Goal: Task Accomplishment & Management: Manage account settings

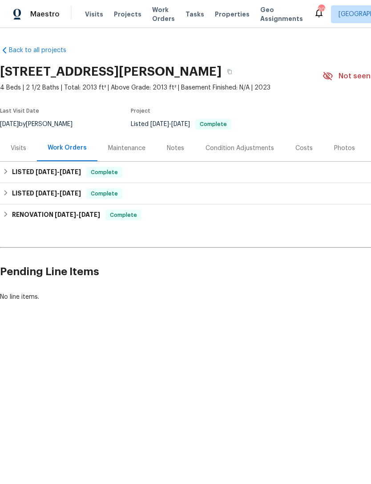
click at [22, 150] on div "Visits" at bounding box center [19, 148] width 16 height 9
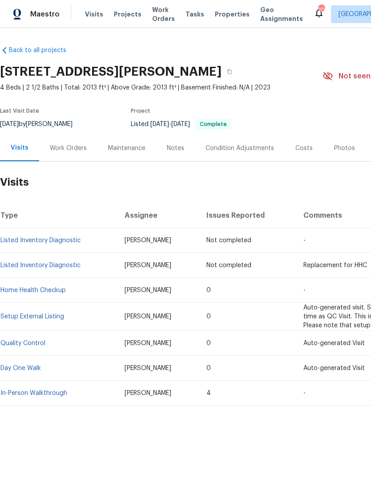
click at [73, 149] on div "Work Orders" at bounding box center [68, 148] width 37 height 9
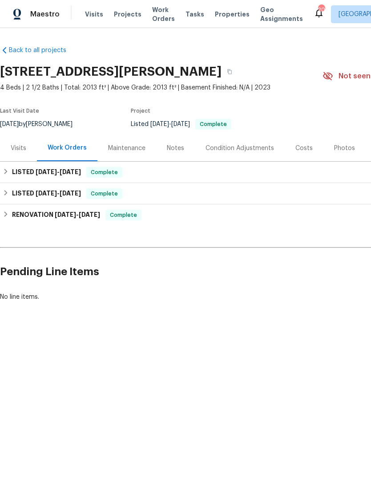
click at [121, 152] on div "Maintenance" at bounding box center [126, 148] width 37 height 9
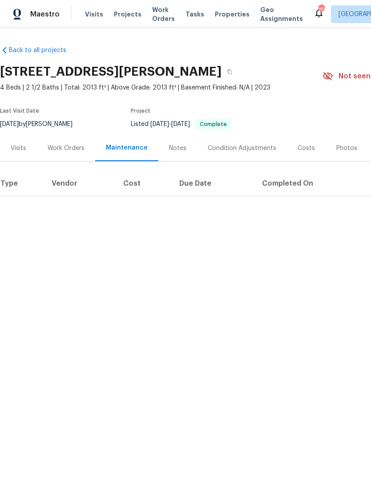
click at [176, 152] on div "Notes" at bounding box center [177, 148] width 17 height 9
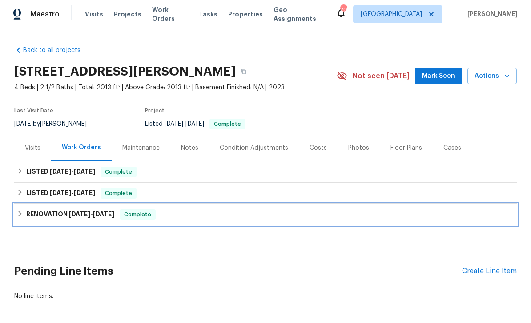
click at [52, 209] on div "RENOVATION 3/27/25 - 3/31/25 Complete" at bounding box center [265, 214] width 503 height 21
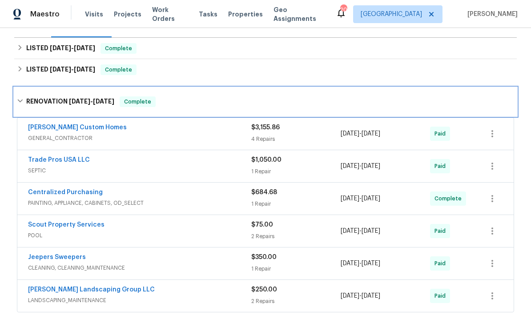
scroll to position [123, 0]
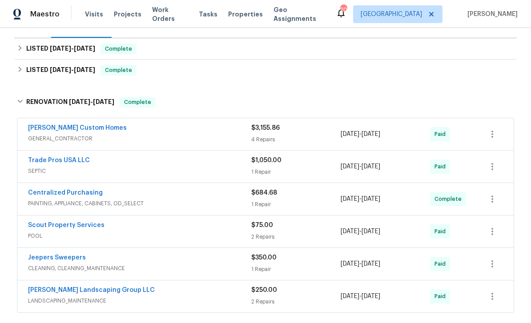
click at [45, 125] on link "[PERSON_NAME] Custom Homes" at bounding box center [77, 128] width 99 height 6
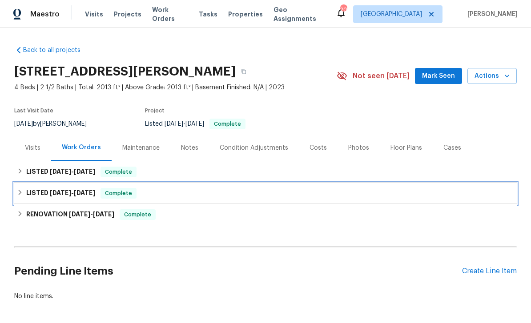
click at [85, 193] on span "[DATE]" at bounding box center [84, 193] width 21 height 6
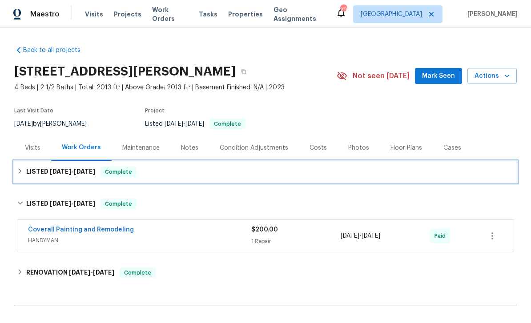
click at [51, 172] on span "[DATE]" at bounding box center [60, 172] width 21 height 6
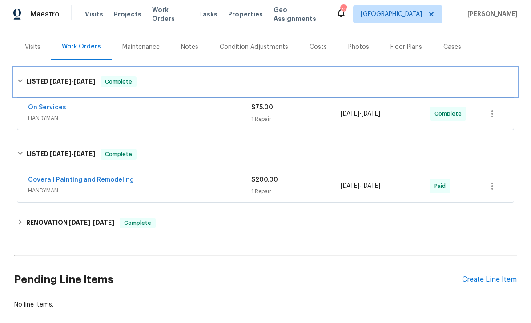
scroll to position [86, 0]
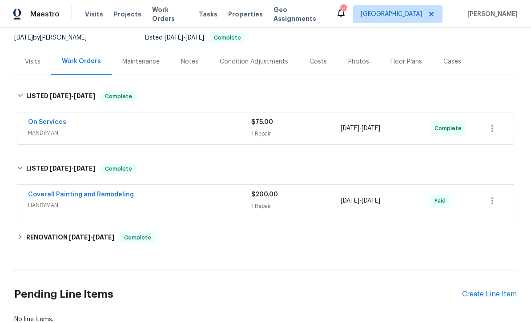
click at [55, 192] on link "Coverall Painting and Remodeling" at bounding box center [81, 195] width 106 height 6
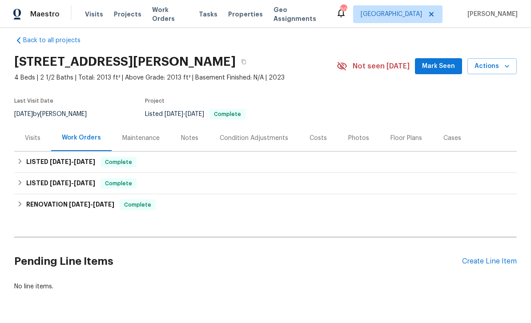
scroll to position [9, 0]
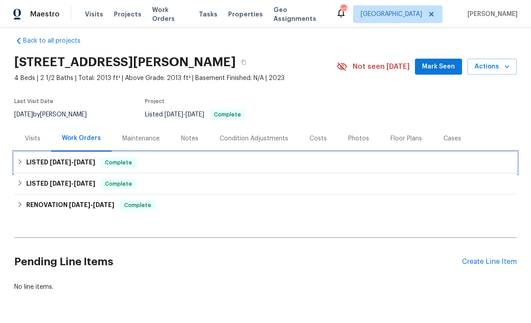
click at [63, 161] on span "[DATE]" at bounding box center [60, 162] width 21 height 6
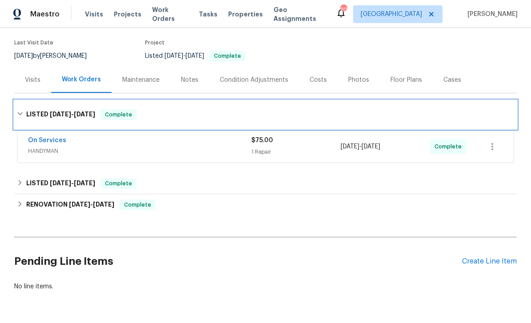
scroll to position [68, 0]
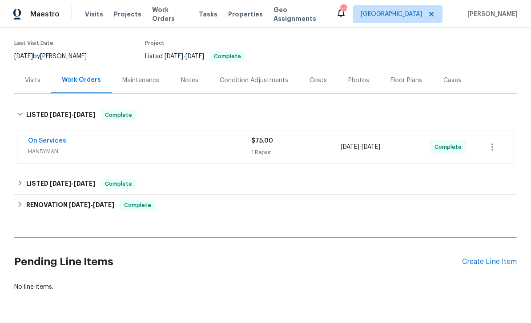
click at [496, 260] on div "Create Line Item" at bounding box center [489, 262] width 55 height 8
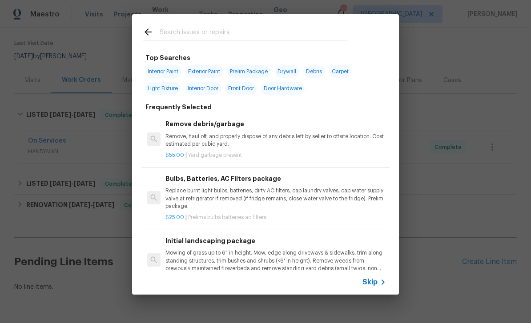
click at [222, 21] on div at bounding box center [245, 31] width 227 height 35
click at [190, 30] on input "text" at bounding box center [254, 33] width 189 height 13
type input "Pool"
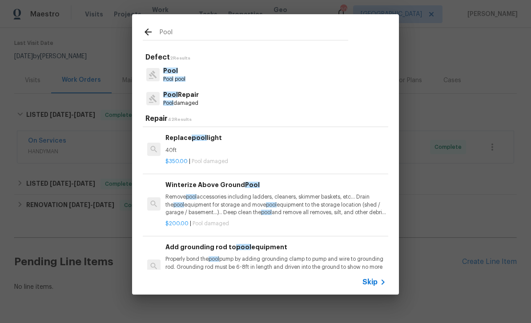
scroll to position [389, 0]
click at [349, 198] on p "Remove pool accessories including ladders, cleaners, skimmer baskets, etc… Drai…" at bounding box center [275, 204] width 221 height 23
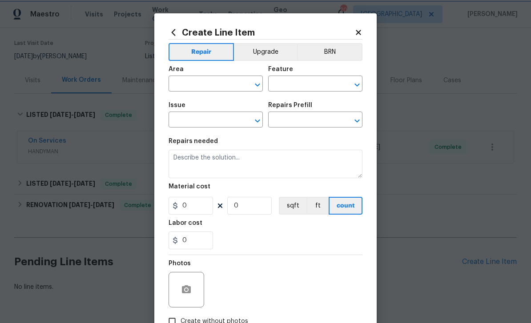
type input "Pool"
type input "Pool Repair"
type textarea "Remove pool accessories including ladders, cleaners, skimmer baskets, etc… Drai…"
type input "1"
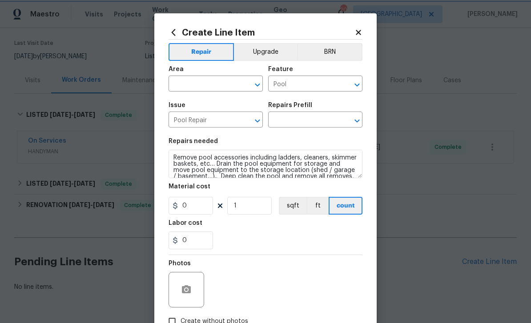
type input "Winterize Above Ground Pool $200.00"
type input "200"
click at [261, 80] on icon "Open" at bounding box center [257, 85] width 11 height 11
click at [194, 98] on li "Back" at bounding box center [216, 105] width 94 height 15
type input "Back"
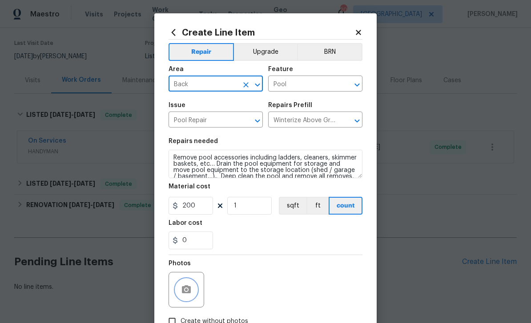
click at [180, 290] on button "button" at bounding box center [186, 289] width 21 height 21
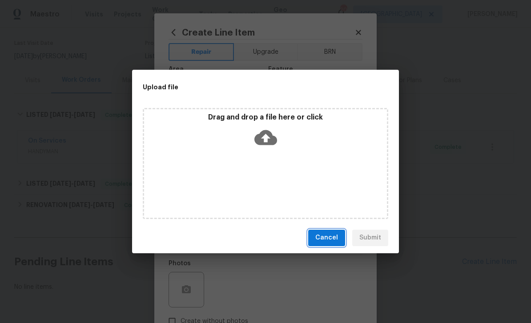
click at [330, 231] on button "Cancel" at bounding box center [326, 238] width 37 height 16
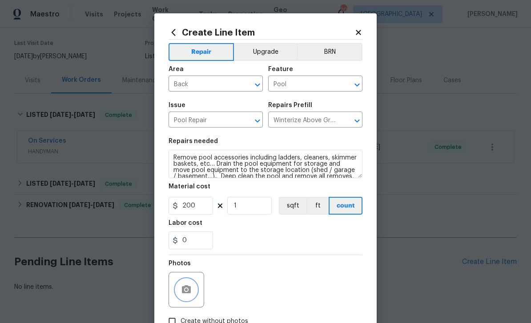
click at [185, 295] on icon "button" at bounding box center [186, 290] width 11 height 11
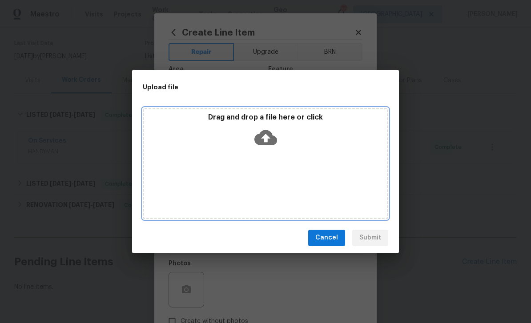
click at [234, 135] on div "Drag and drop a file here or click" at bounding box center [265, 132] width 243 height 38
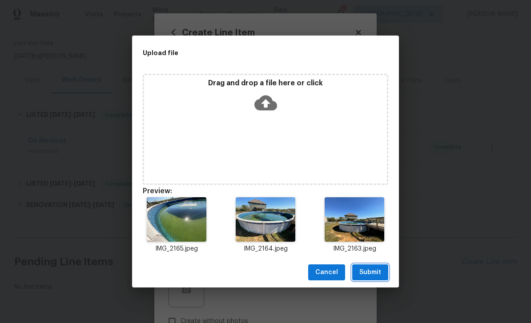
click at [376, 274] on span "Submit" at bounding box center [370, 272] width 22 height 11
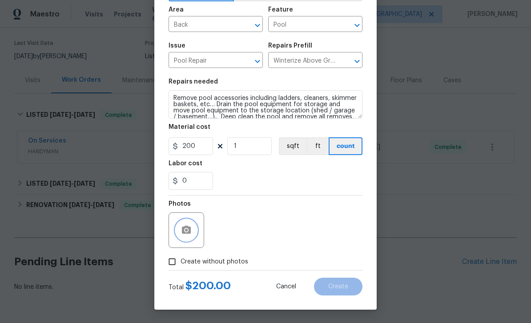
scroll to position [61, 0]
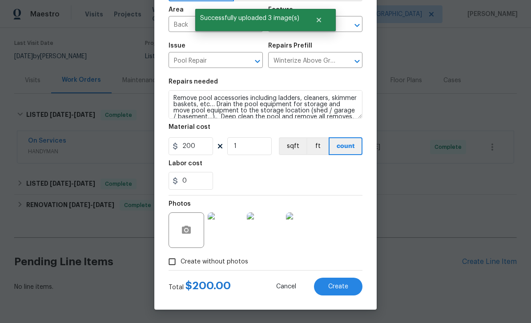
click at [345, 285] on span "Create" at bounding box center [338, 287] width 20 height 7
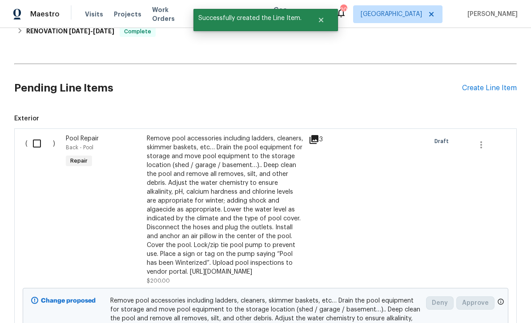
scroll to position [241, 0]
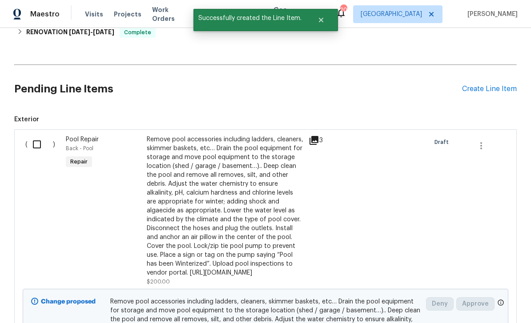
click at [494, 91] on div "Create Line Item" at bounding box center [489, 89] width 55 height 8
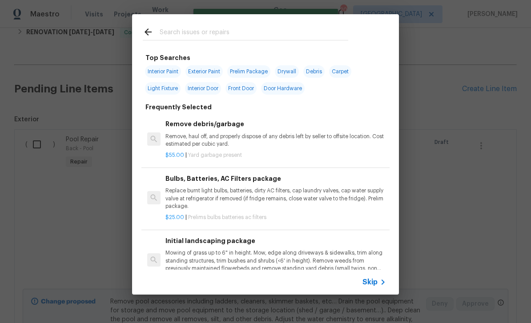
click at [238, 40] on input "text" at bounding box center [254, 33] width 189 height 13
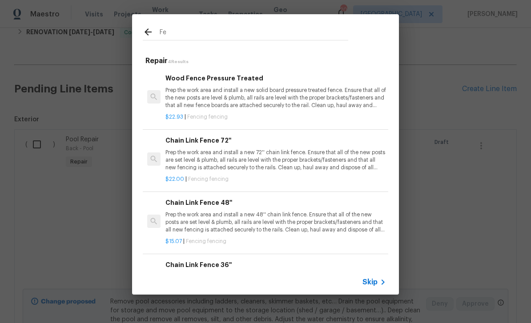
type input "F"
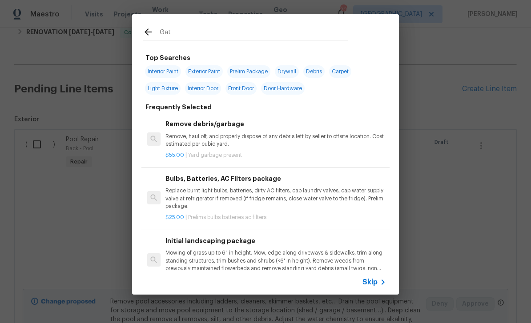
type input "Gate"
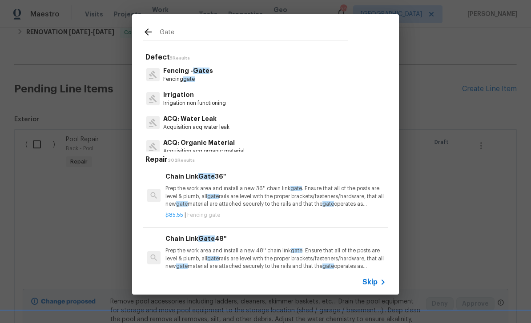
click at [179, 66] on p "Fencing - Gate s" at bounding box center [188, 70] width 50 height 9
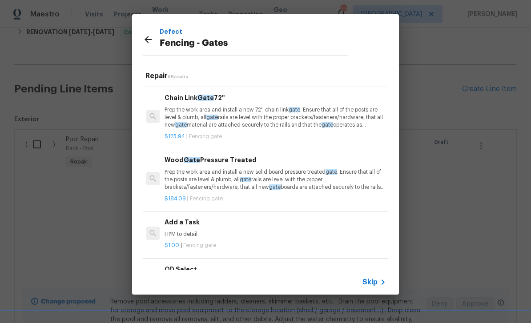
scroll to position [120, 1]
click at [186, 234] on p "HPM to detail" at bounding box center [275, 235] width 221 height 8
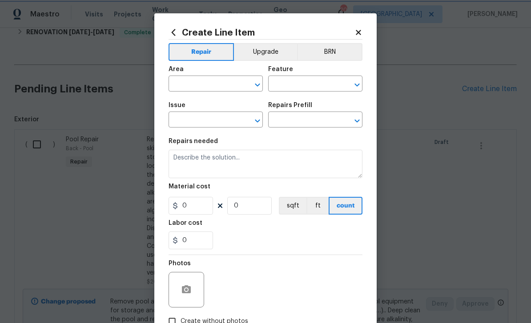
type input "Fencing - Gates"
type textarea "HPM to detail"
type input "1"
type input "Add a Task $1.00"
type input "1"
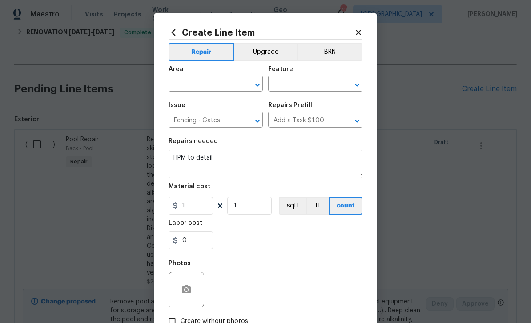
click at [220, 86] on input "text" at bounding box center [203, 85] width 69 height 14
type input "f"
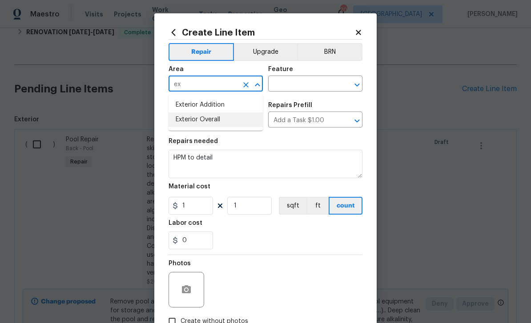
click at [236, 117] on li "Exterior Overall" at bounding box center [216, 120] width 94 height 15
type input "Exterior Overall"
click at [312, 76] on div "Feature" at bounding box center [315, 72] width 94 height 12
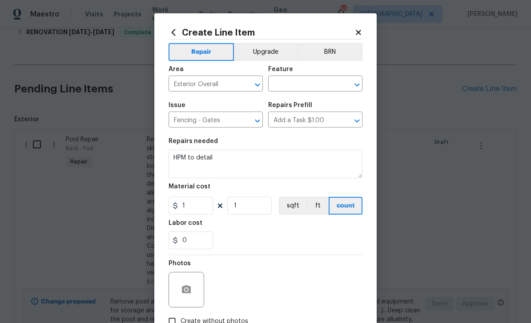
click at [315, 88] on input "text" at bounding box center [302, 85] width 69 height 14
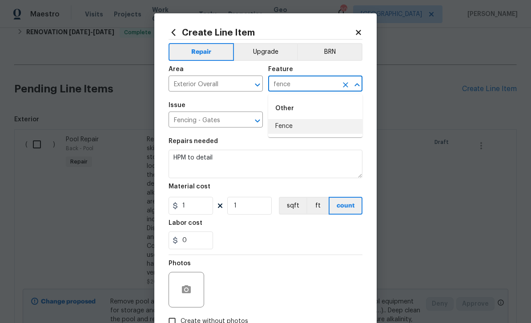
click at [325, 125] on li "Fence" at bounding box center [315, 126] width 94 height 15
type input "Fence"
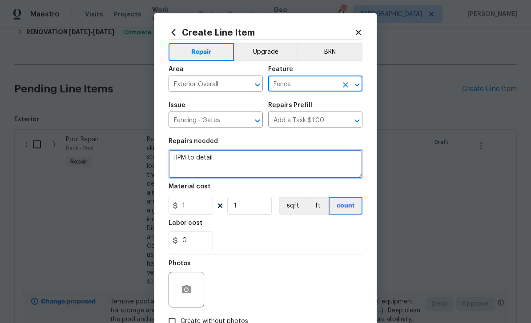
click at [278, 166] on textarea "HPM to detail" at bounding box center [266, 164] width 194 height 28
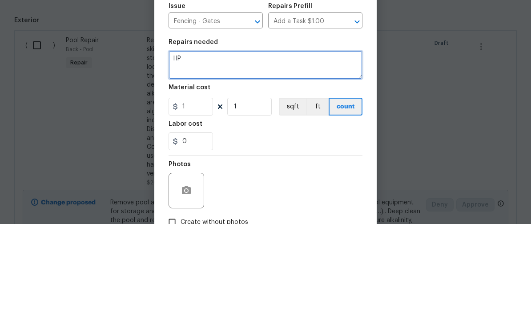
type textarea "H"
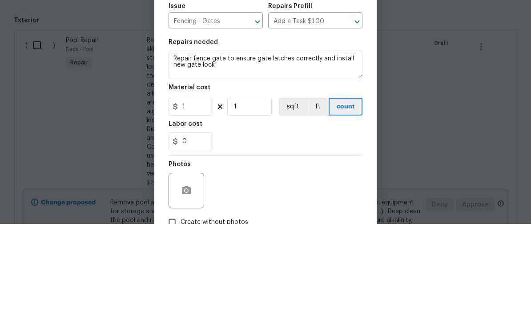
scroll to position [28, 0]
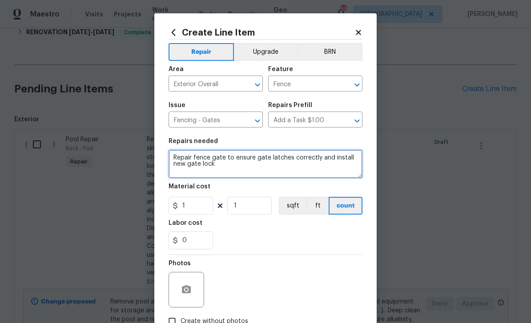
type textarea "Repair fence gate to ensure gate latches correctly and install new gate lock"
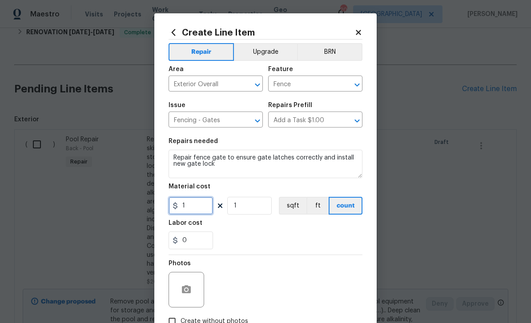
click at [196, 210] on input "1" at bounding box center [191, 206] width 44 height 18
type input "60"
click at [180, 290] on button "button" at bounding box center [186, 289] width 21 height 21
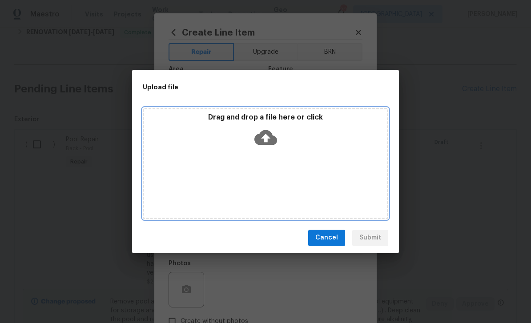
click at [303, 141] on div "Drag and drop a file here or click" at bounding box center [265, 132] width 243 height 38
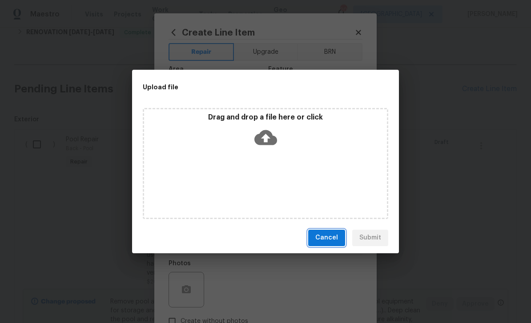
click at [327, 246] on button "Cancel" at bounding box center [326, 238] width 37 height 16
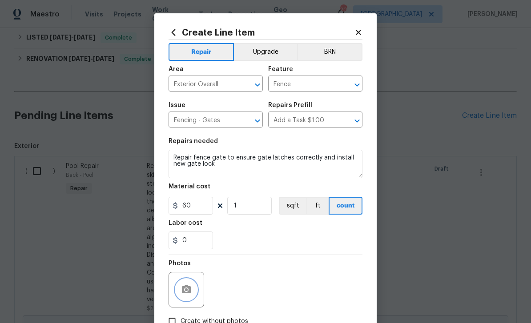
click at [183, 281] on button "button" at bounding box center [186, 289] width 21 height 21
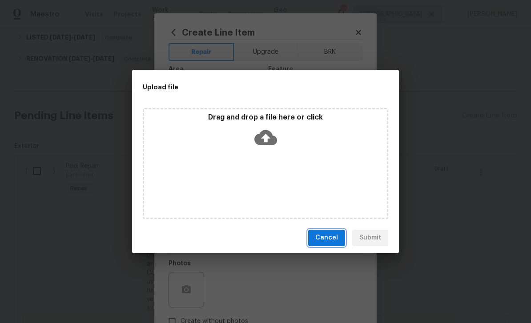
click at [334, 236] on span "Cancel" at bounding box center [326, 238] width 23 height 11
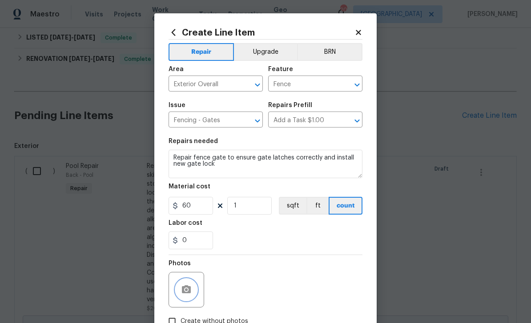
scroll to position [0, 0]
click at [191, 295] on icon "button" at bounding box center [186, 290] width 11 height 11
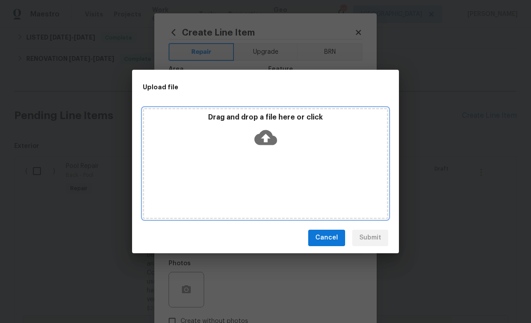
click at [312, 155] on div "Drag and drop a file here or click" at bounding box center [266, 163] width 246 height 111
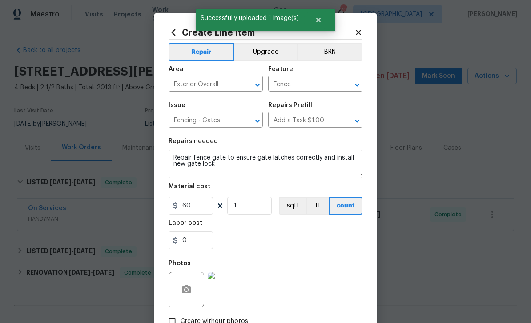
scroll to position [214, 0]
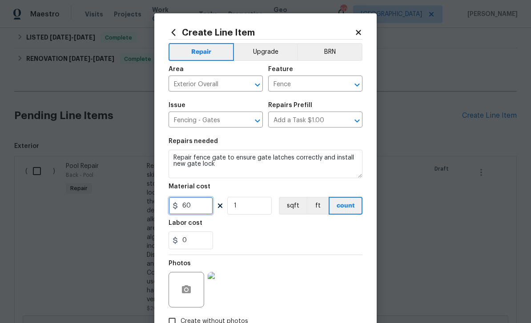
click at [200, 206] on input "60" at bounding box center [191, 206] width 44 height 18
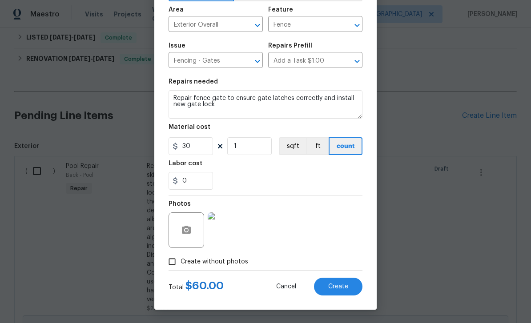
scroll to position [61, 0]
type input "30"
click at [230, 161] on div "Labor cost" at bounding box center [266, 167] width 194 height 12
click at [340, 285] on span "Create" at bounding box center [338, 287] width 20 height 7
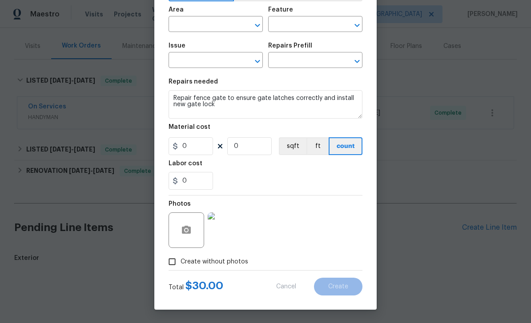
scroll to position [73, 0]
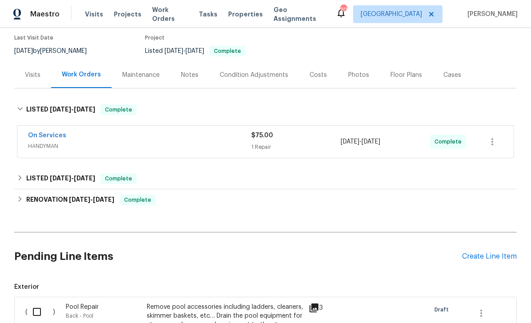
click at [486, 253] on div "Create Line Item" at bounding box center [489, 257] width 55 height 8
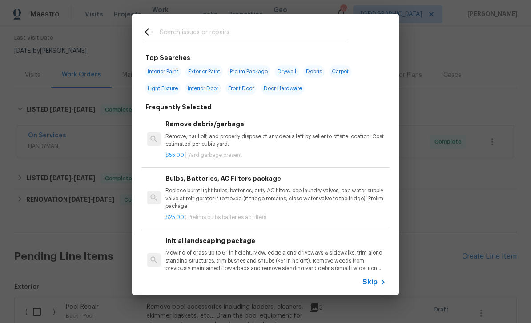
click at [297, 48] on div at bounding box center [245, 31] width 227 height 35
click at [267, 29] on input "text" at bounding box center [254, 33] width 189 height 13
type input "Bulbs"
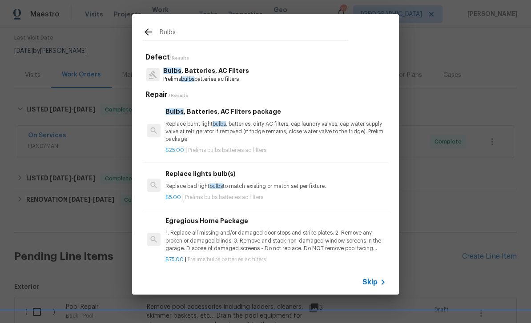
click at [261, 123] on p "Replace burnt light bulbs , batteries, dirty AC filters, cap laundry valves, ca…" at bounding box center [275, 132] width 221 height 23
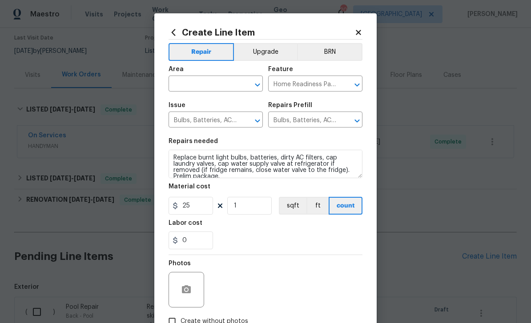
click at [258, 84] on icon "Open" at bounding box center [257, 85] width 11 height 11
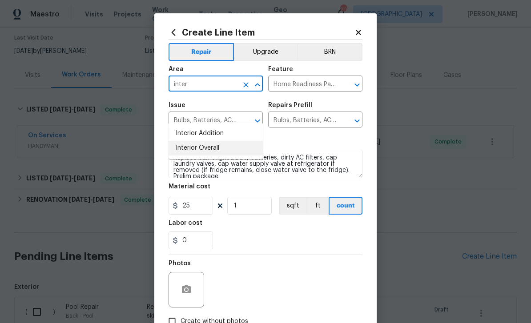
click at [235, 141] on li "Interior Overall" at bounding box center [216, 148] width 94 height 15
type input "Interior Overall"
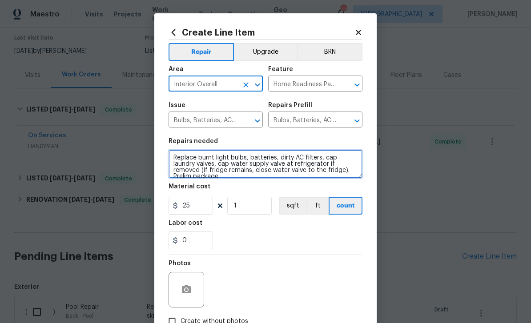
click at [170, 159] on textarea "Replace burnt light bulbs, batteries, dirty AC filters, cap laundry valves, cap…" at bounding box center [266, 164] width 194 height 28
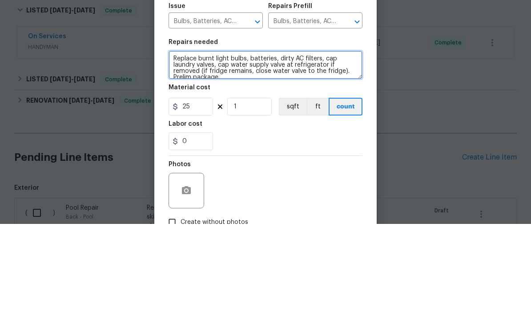
click at [190, 150] on textarea "Replace burnt light bulbs, batteries, dirty AC filters, cap laundry valves, cap…" at bounding box center [266, 164] width 194 height 28
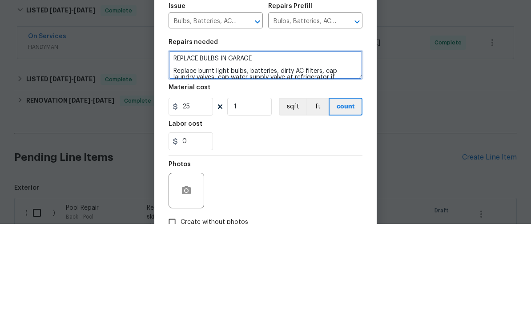
click at [304, 150] on textarea "REPLACE BULBS IN GARAGE Replace burnt light bulbs, batteries, dirty AC filters,…" at bounding box center [266, 164] width 194 height 28
click at [289, 150] on textarea "REPLACE BULBS IN GARAGE Replace burnt light bulbs, batteries, dirty AC filters,…" at bounding box center [266, 164] width 194 height 28
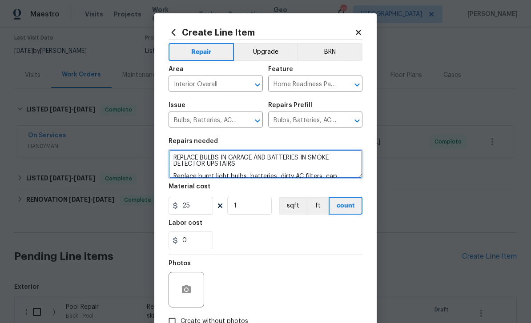
type textarea "REPLACE BULBS IN GARAGE AND BATTERIES IN SMOKE DETECTOR UPSTAIRS Replace burnt …"
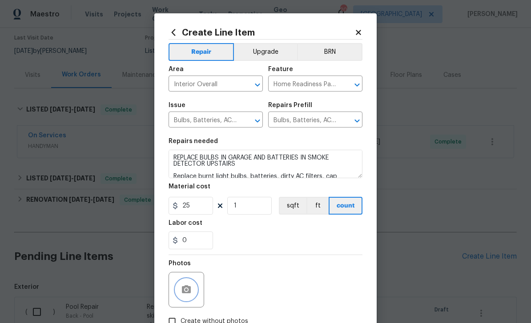
click at [185, 293] on icon "button" at bounding box center [186, 290] width 11 height 11
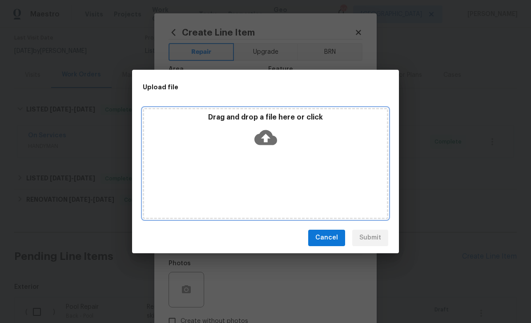
click at [293, 141] on div "Drag and drop a file here or click" at bounding box center [265, 132] width 243 height 38
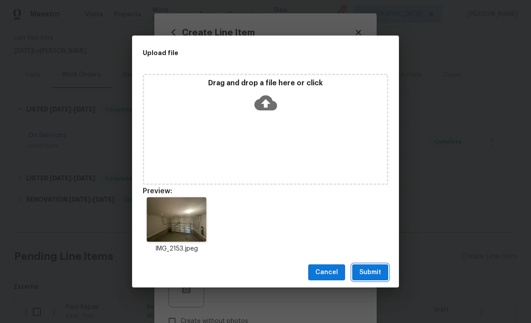
click at [370, 274] on span "Submit" at bounding box center [370, 272] width 22 height 11
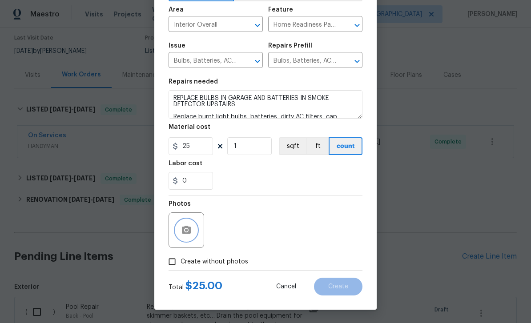
scroll to position [61, 0]
click at [346, 284] on span "Create" at bounding box center [338, 287] width 20 height 7
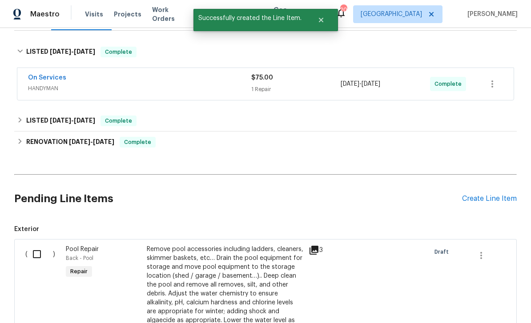
scroll to position [192, 0]
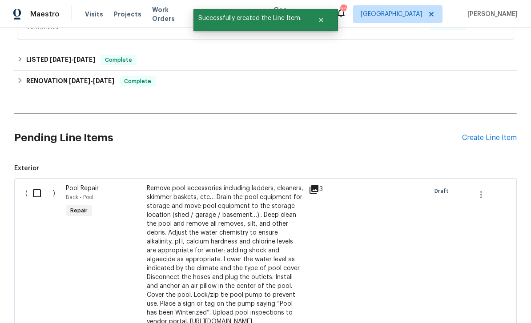
click at [34, 184] on input "checkbox" at bounding box center [40, 193] width 25 height 19
checkbox input "true"
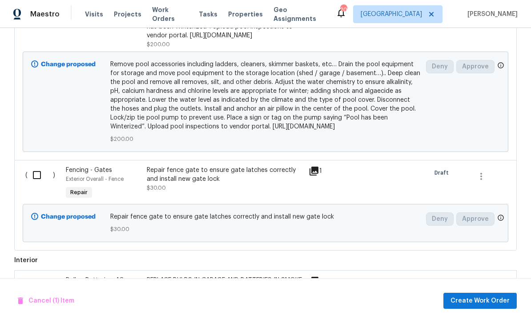
click at [40, 177] on input "checkbox" at bounding box center [40, 175] width 25 height 19
checkbox input "true"
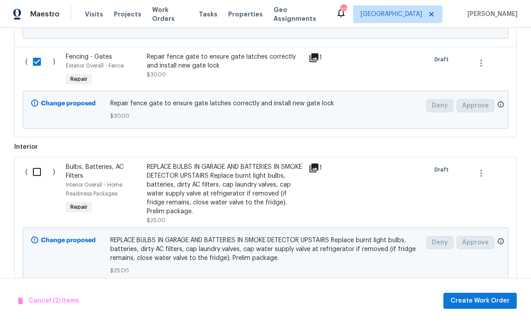
scroll to position [595, 0]
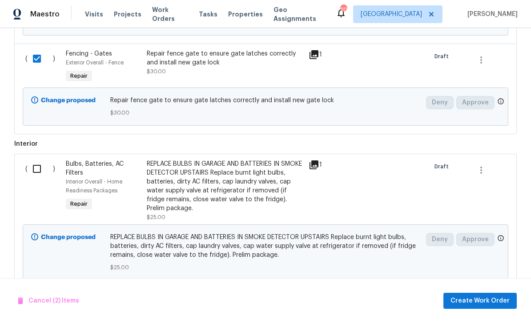
click at [35, 167] on input "checkbox" at bounding box center [40, 169] width 25 height 19
checkbox input "true"
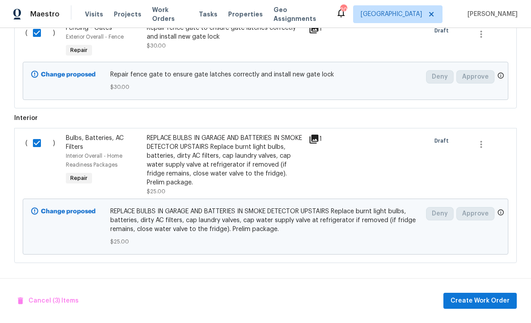
scroll to position [620, 0]
click at [486, 297] on span "Create Work Order" at bounding box center [480, 301] width 59 height 11
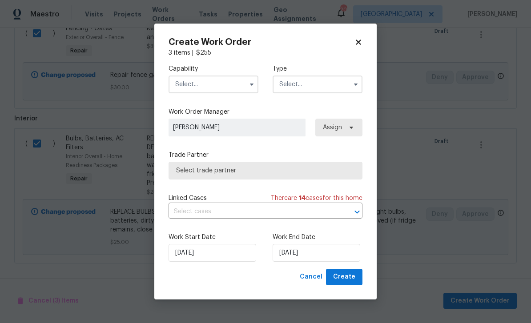
click at [215, 84] on input "text" at bounding box center [214, 85] width 90 height 18
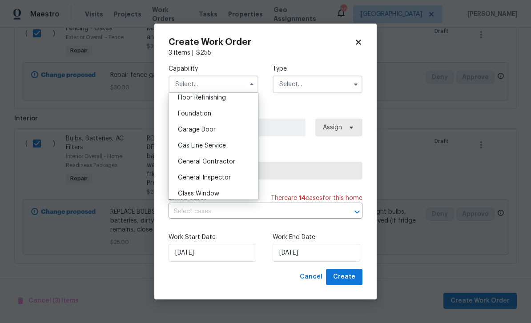
scroll to position [366, 0]
click at [234, 161] on span "General Contractor" at bounding box center [206, 162] width 57 height 6
type input "General Contractor"
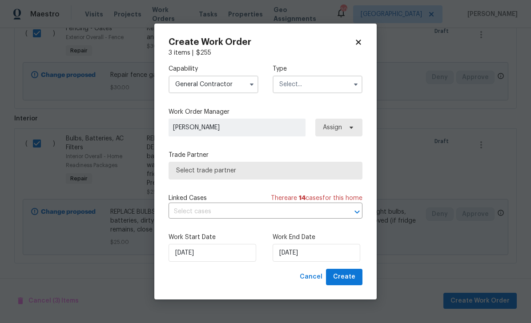
click at [341, 77] on input "text" at bounding box center [318, 85] width 90 height 18
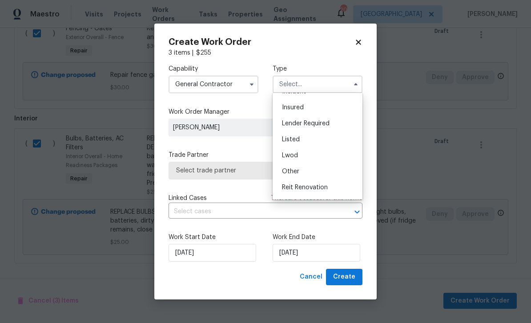
scroll to position [47, 0]
click at [327, 137] on div "Listed" at bounding box center [317, 136] width 85 height 16
type input "Listed"
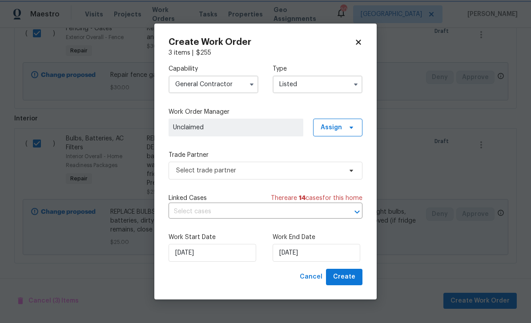
scroll to position [0, 0]
click at [352, 131] on span "Assign" at bounding box center [337, 128] width 49 height 18
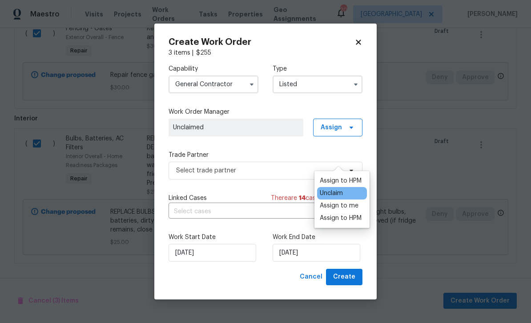
click at [353, 177] on div "Assign to HPM" at bounding box center [341, 181] width 42 height 9
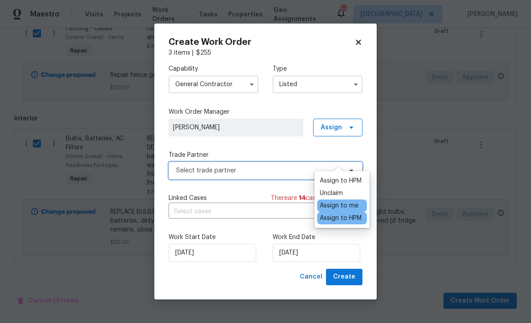
click at [280, 173] on span "Select trade partner" at bounding box center [259, 170] width 166 height 9
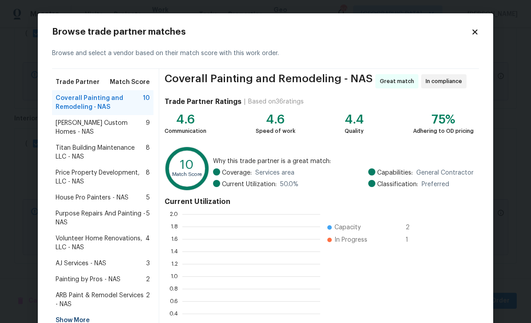
scroll to position [1, 1]
click at [114, 123] on span "[PERSON_NAME] Custom Homes - NAS" at bounding box center [101, 128] width 90 height 18
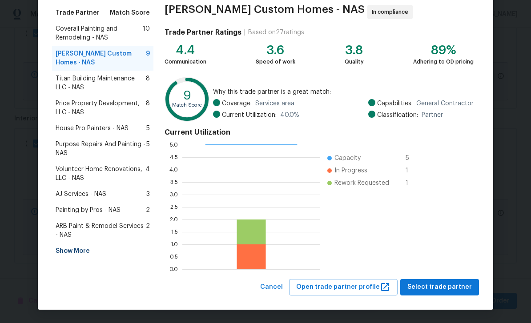
scroll to position [69, 0]
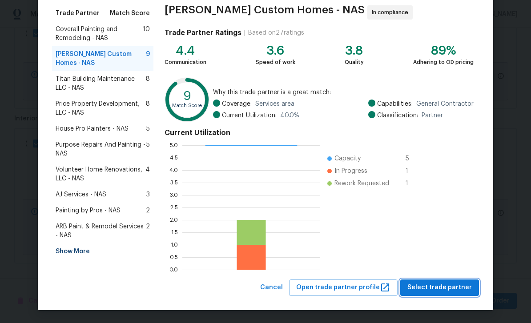
click at [445, 290] on span "Select trade partner" at bounding box center [439, 287] width 64 height 11
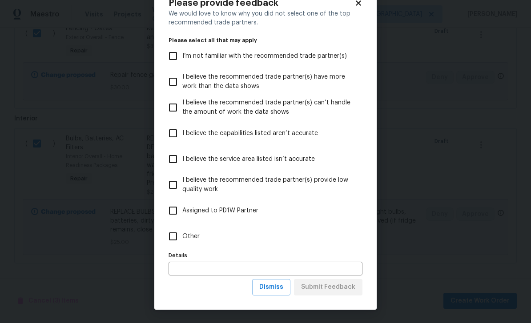
scroll to position [29, 0]
click at [171, 238] on input "Other" at bounding box center [173, 236] width 19 height 19
checkbox input "true"
click at [343, 294] on button "Submit Feedback" at bounding box center [328, 287] width 69 height 16
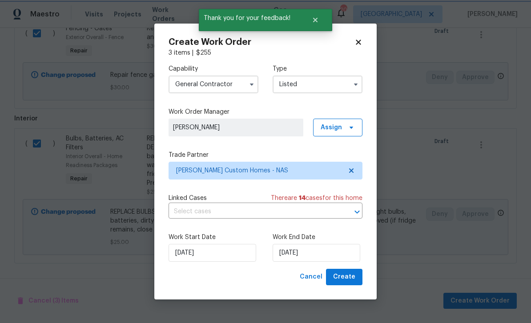
scroll to position [0, 0]
click at [306, 256] on input "[DATE]" at bounding box center [317, 253] width 88 height 18
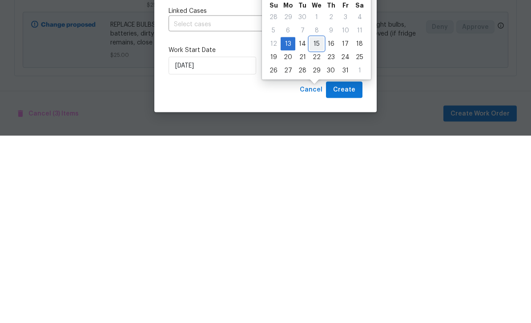
click at [318, 225] on div "15" at bounding box center [317, 231] width 14 height 12
type input "[DATE]"
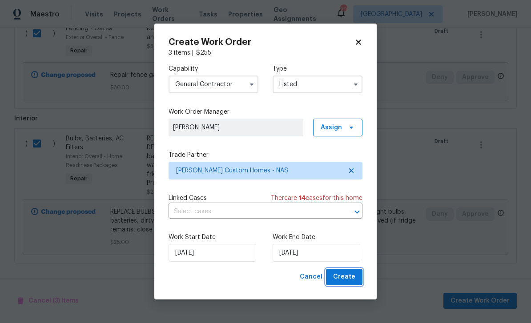
click at [354, 281] on span "Create" at bounding box center [344, 277] width 22 height 11
checkbox input "false"
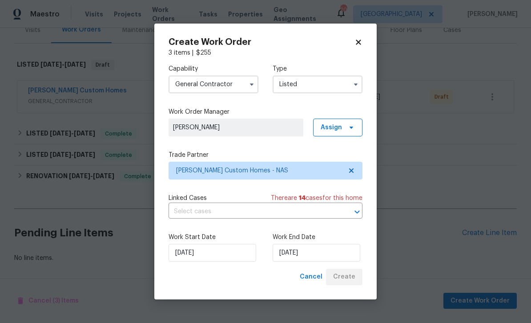
scroll to position [89, 0]
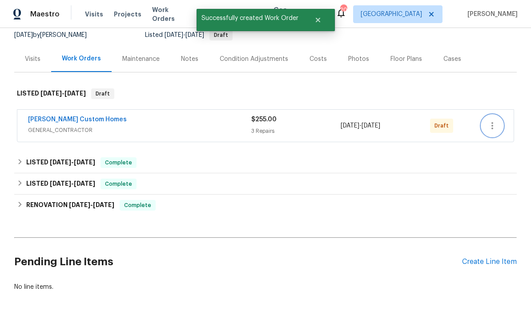
click at [489, 115] on button "button" at bounding box center [492, 125] width 21 height 21
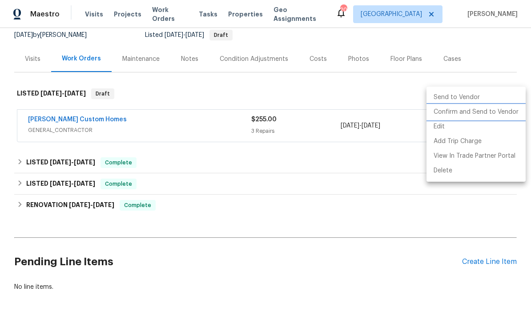
click at [496, 114] on li "Confirm and Send to Vendor" at bounding box center [476, 112] width 99 height 15
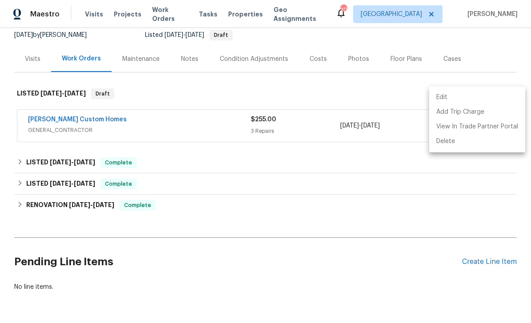
click at [359, 274] on div at bounding box center [265, 161] width 531 height 323
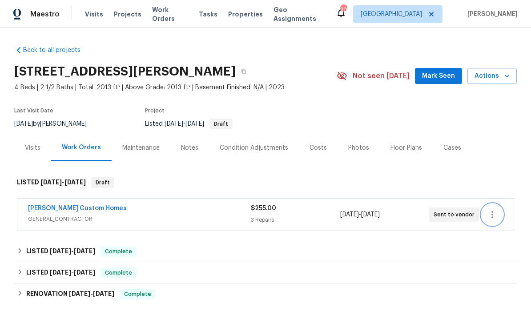
scroll to position [0, 0]
click at [76, 206] on link "[PERSON_NAME] Custom Homes" at bounding box center [77, 209] width 99 height 6
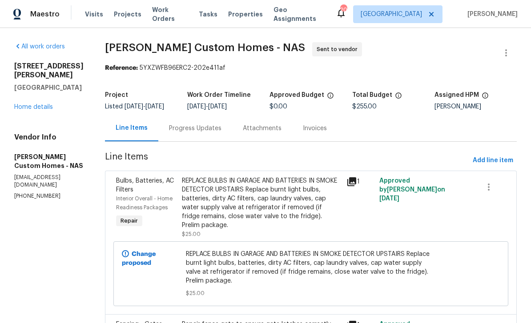
click at [206, 133] on div "Progress Updates" at bounding box center [195, 128] width 52 height 9
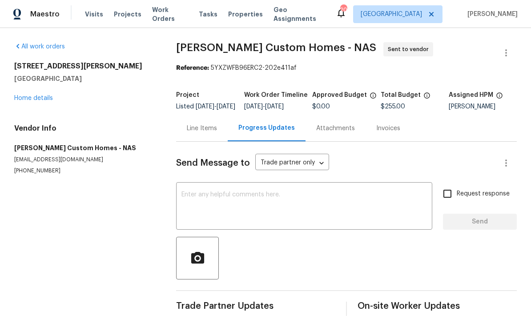
click at [298, 214] on textarea at bounding box center [304, 207] width 246 height 31
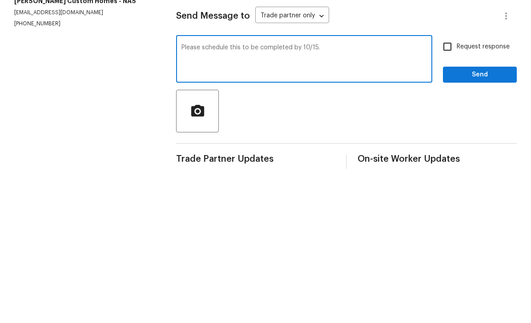
type textarea "Please schedule this to be completed by 10/15."
click at [488, 217] on span "Send" at bounding box center [480, 222] width 60 height 11
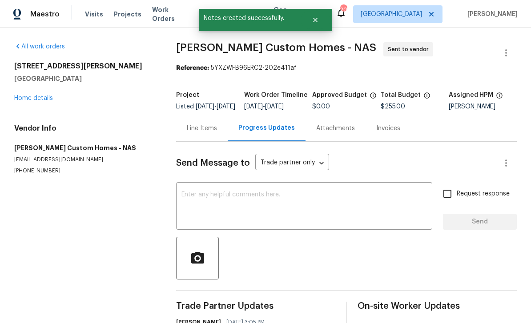
click at [43, 95] on link "Home details" at bounding box center [33, 98] width 39 height 6
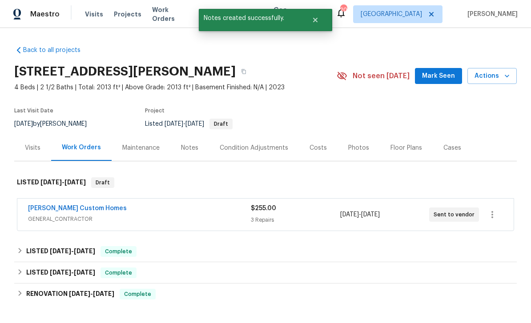
click at [188, 135] on div "Notes" at bounding box center [189, 148] width 39 height 26
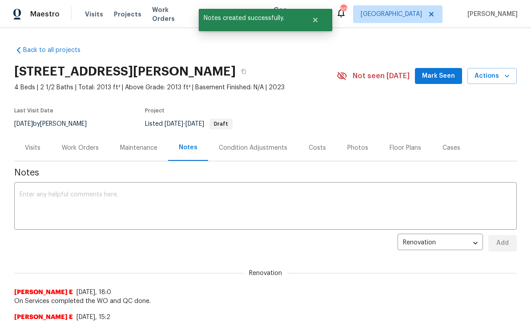
click at [367, 211] on textarea at bounding box center [266, 207] width 492 height 31
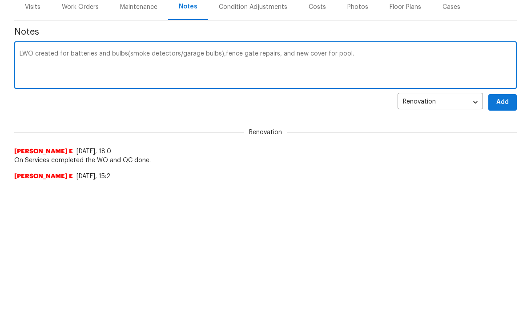
scroll to position [141, 0]
click at [436, 58] on textarea "LWO created for batteries and bulbs(smoke detectors/garage bulbs),fence gate re…" at bounding box center [266, 66] width 492 height 31
type textarea "LWO created for batteries and bulbs(smoke detectors/garage bulbs),fence gate re…"
click at [508, 96] on button "Add" at bounding box center [502, 103] width 28 height 16
